Goal: Find specific page/section: Find specific page/section

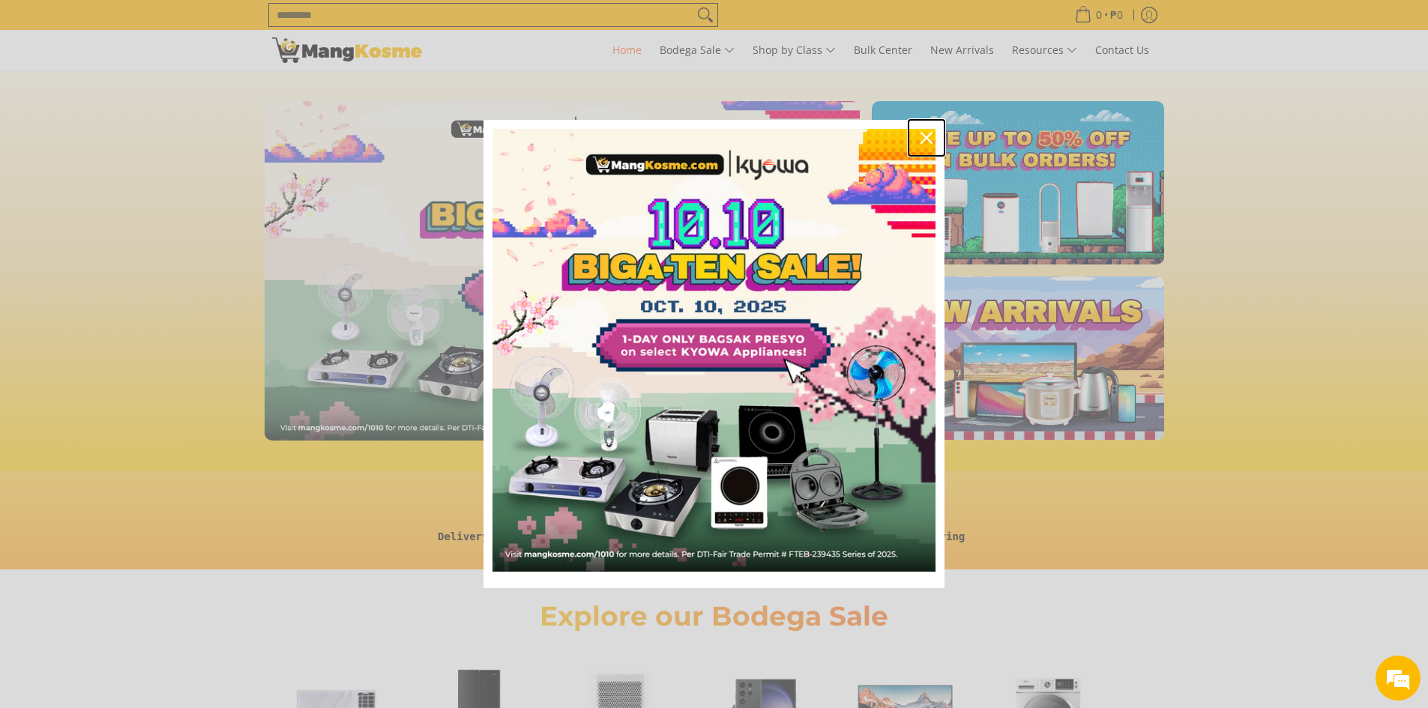
click at [918, 136] on div "Close" at bounding box center [926, 138] width 24 height 24
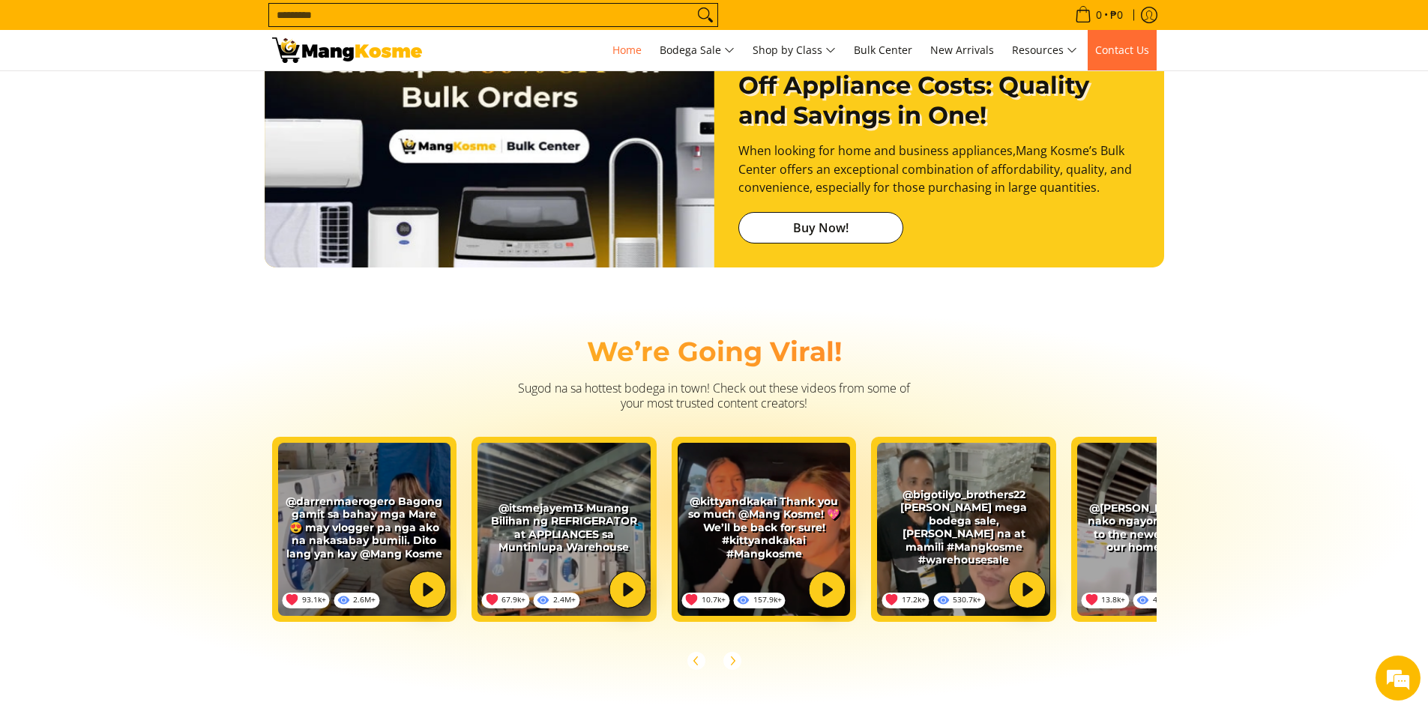
scroll to position [0, 1192]
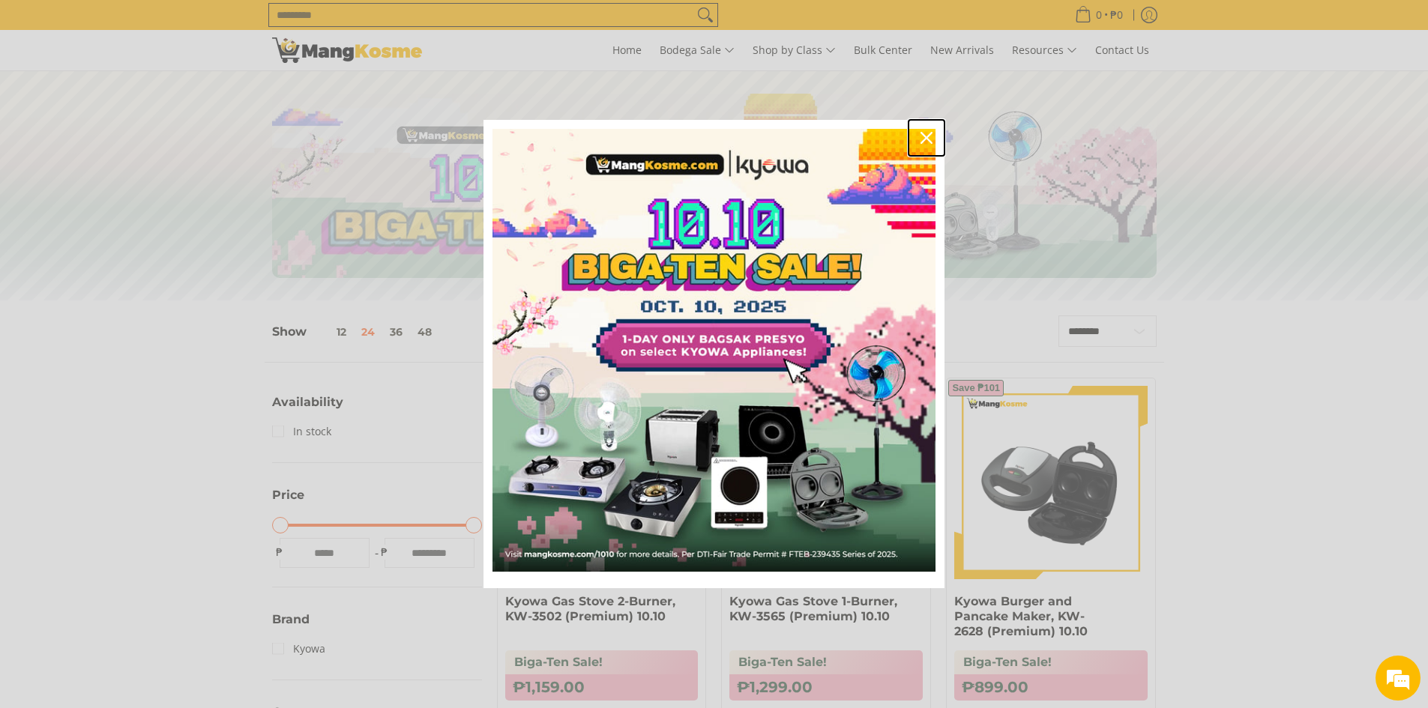
click at [921, 138] on icon "close icon" at bounding box center [926, 138] width 12 height 12
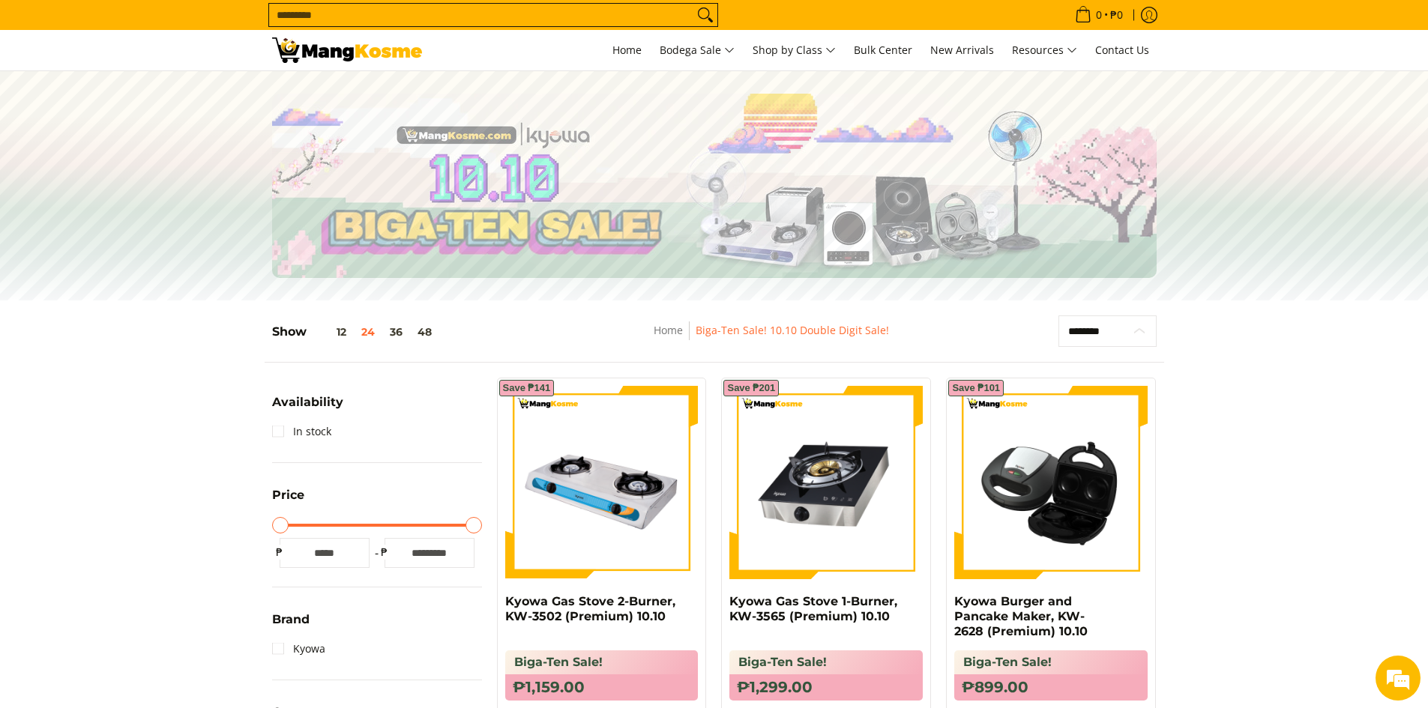
click at [1126, 332] on select "**********" at bounding box center [1107, 331] width 98 height 31
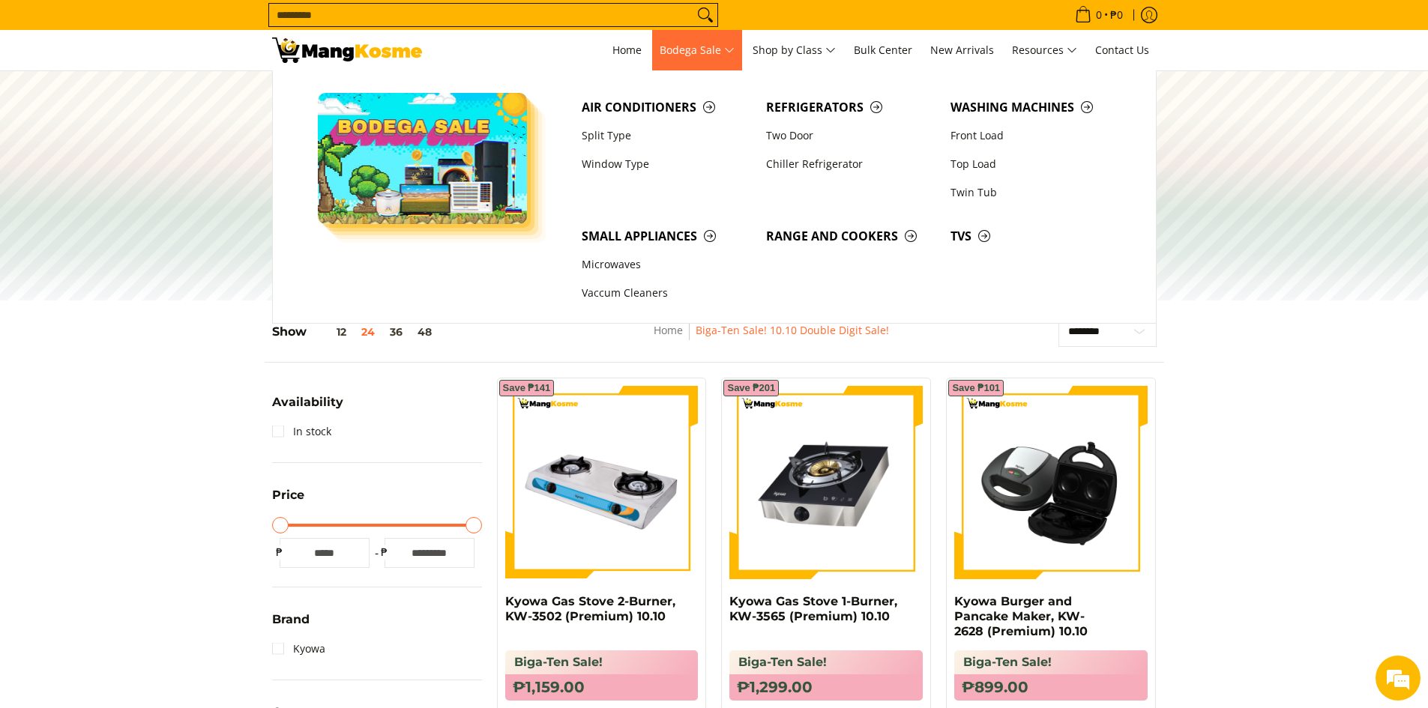
click at [723, 48] on span "Bodega Sale" at bounding box center [697, 50] width 75 height 19
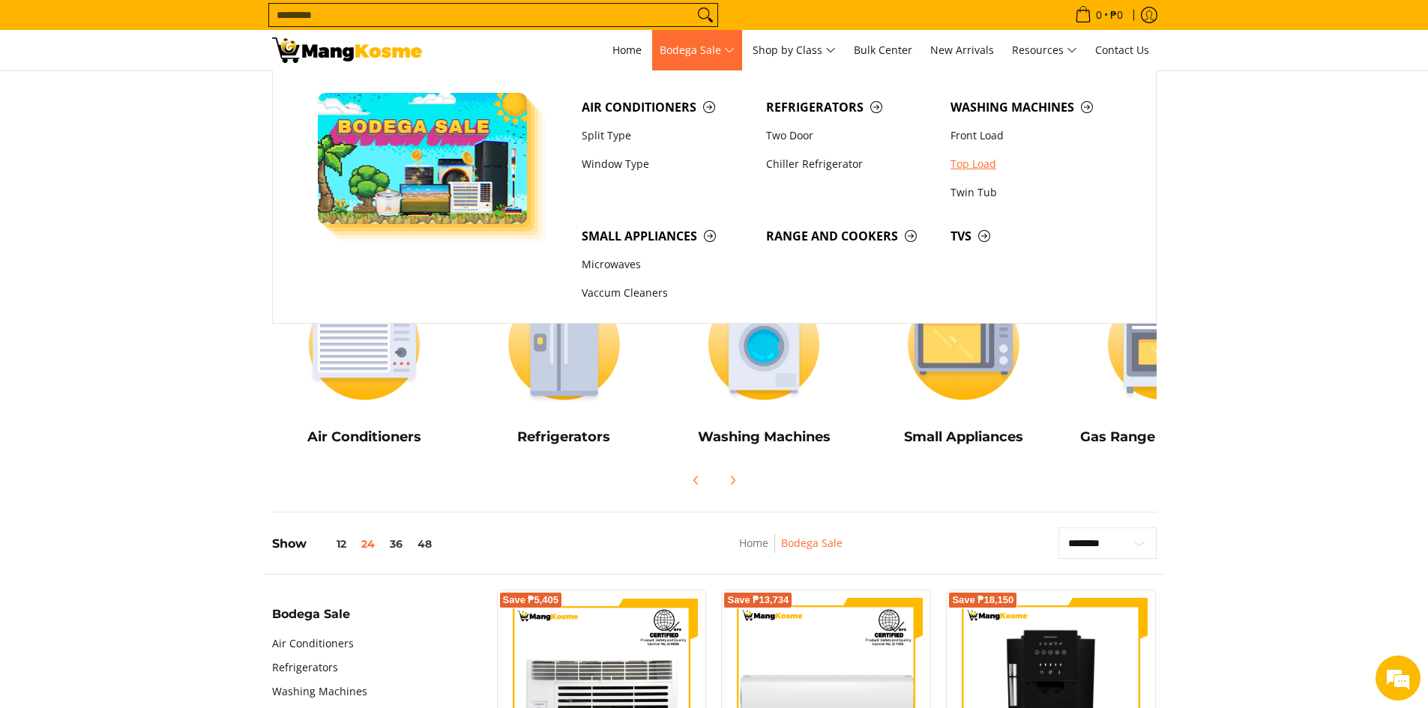
click at [980, 169] on link "Top Load" at bounding box center [1035, 164] width 184 height 28
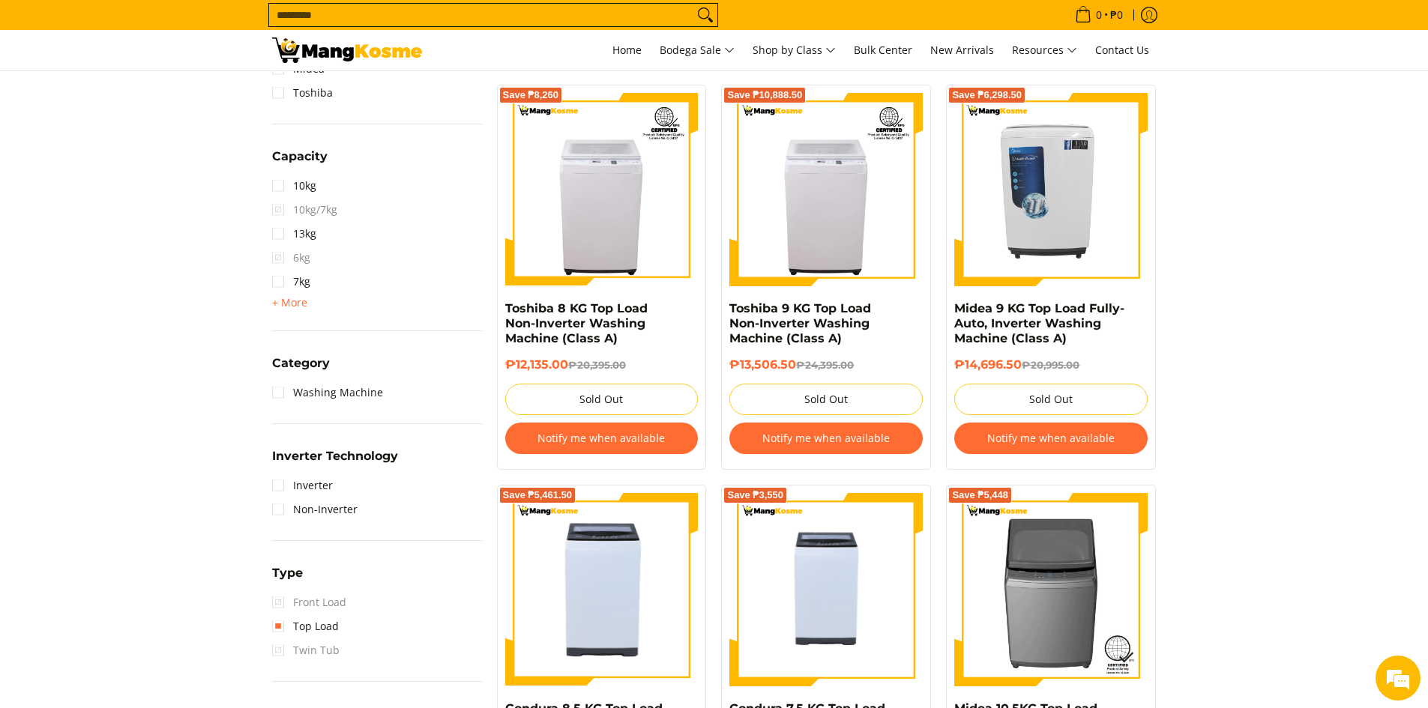
scroll to position [603, 0]
